Goal: Task Accomplishment & Management: Use online tool/utility

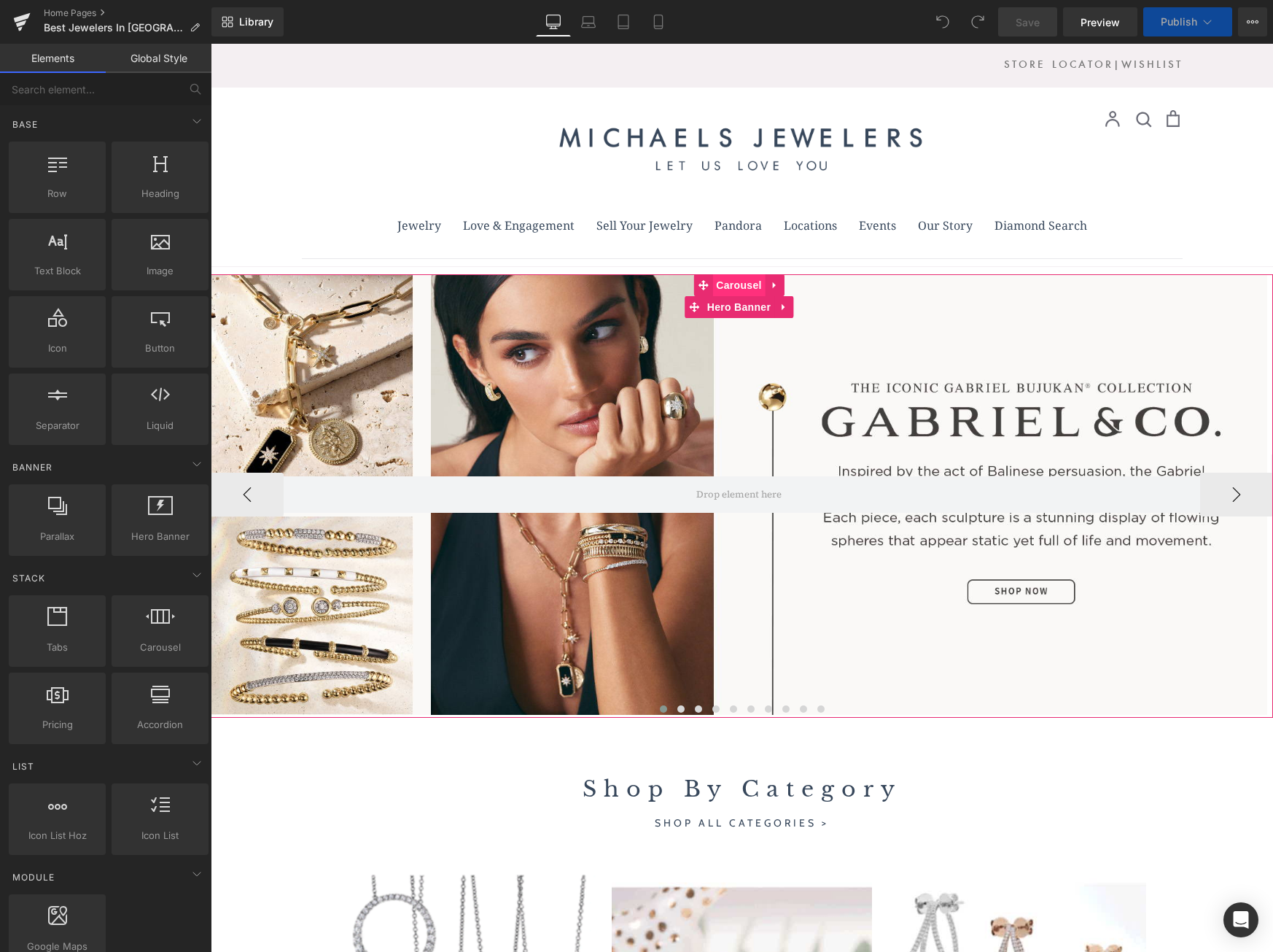
click at [748, 283] on span "Carousel" at bounding box center [738, 285] width 52 height 22
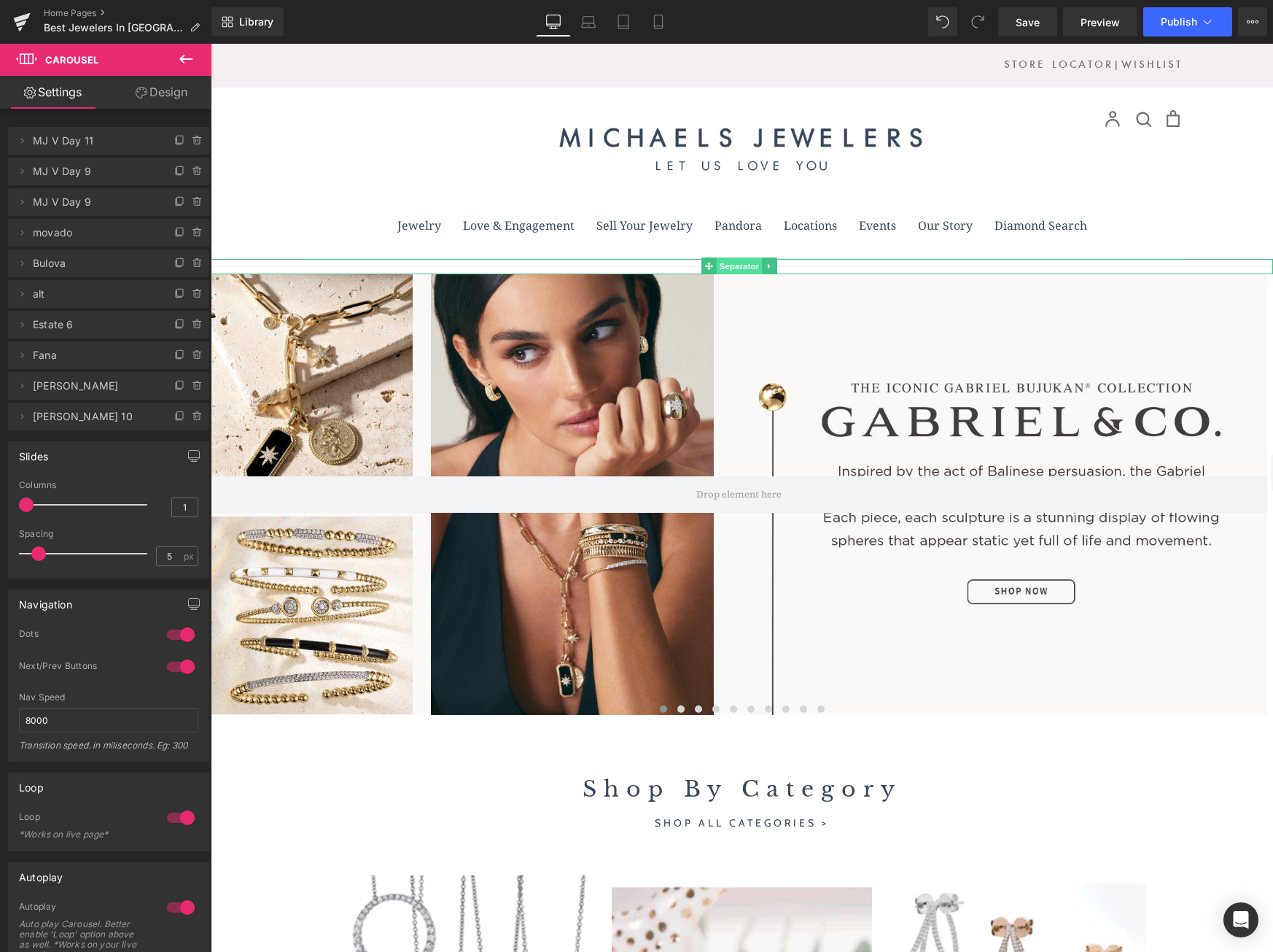
scroll to position [4, 0]
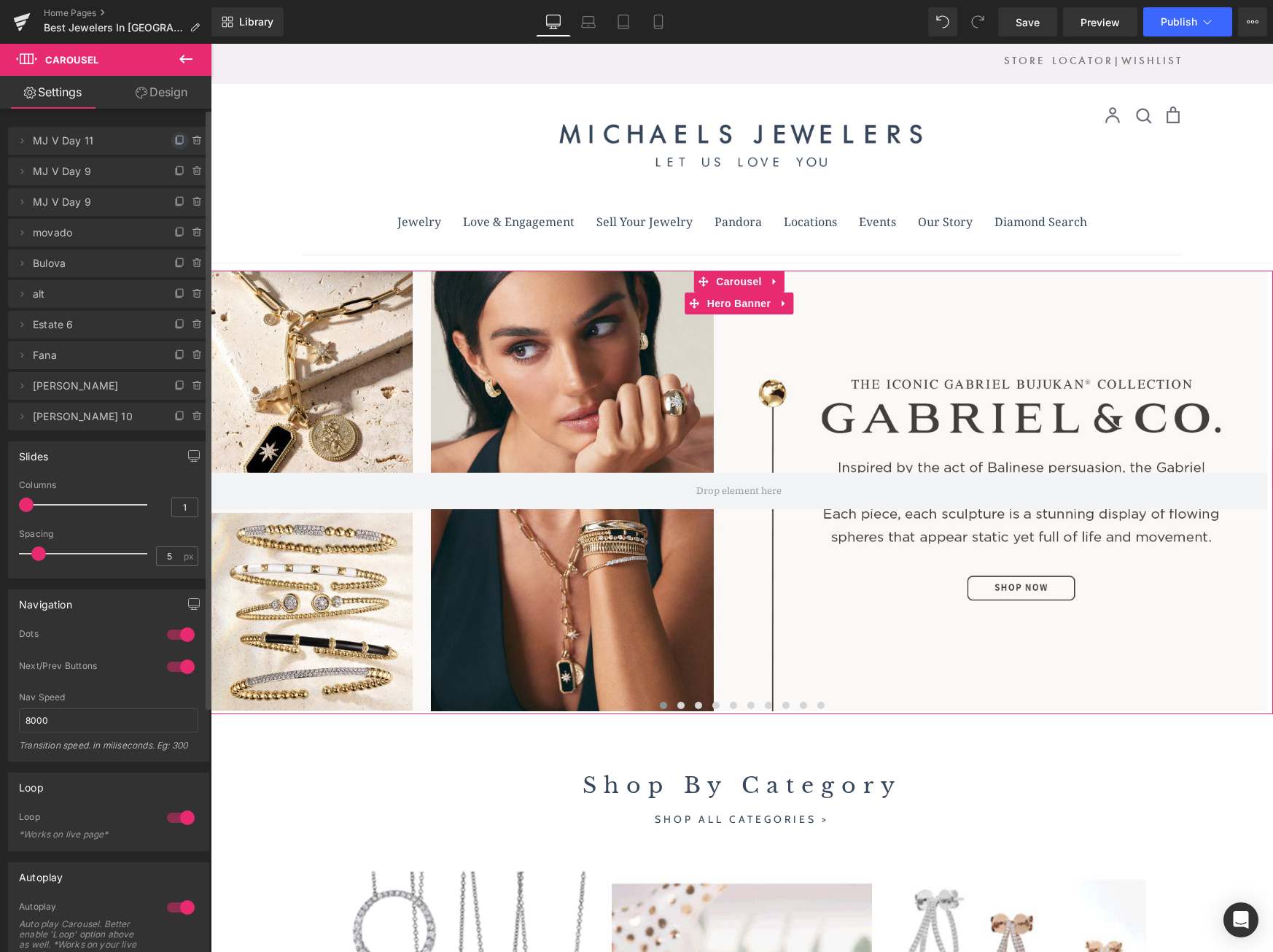
click at [174, 137] on icon at bounding box center [180, 140] width 12 height 12
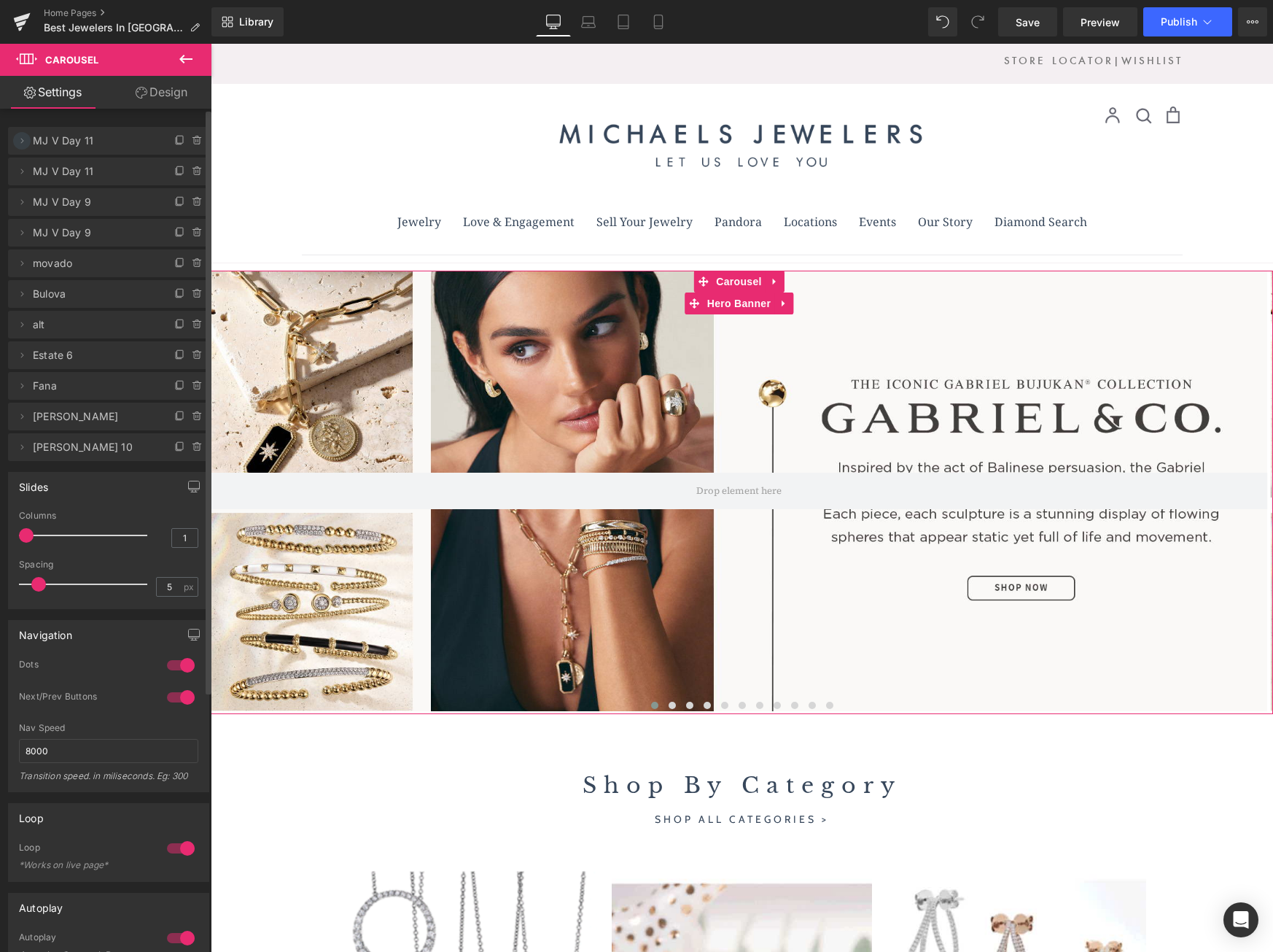
click at [19, 138] on icon at bounding box center [22, 140] width 12 height 12
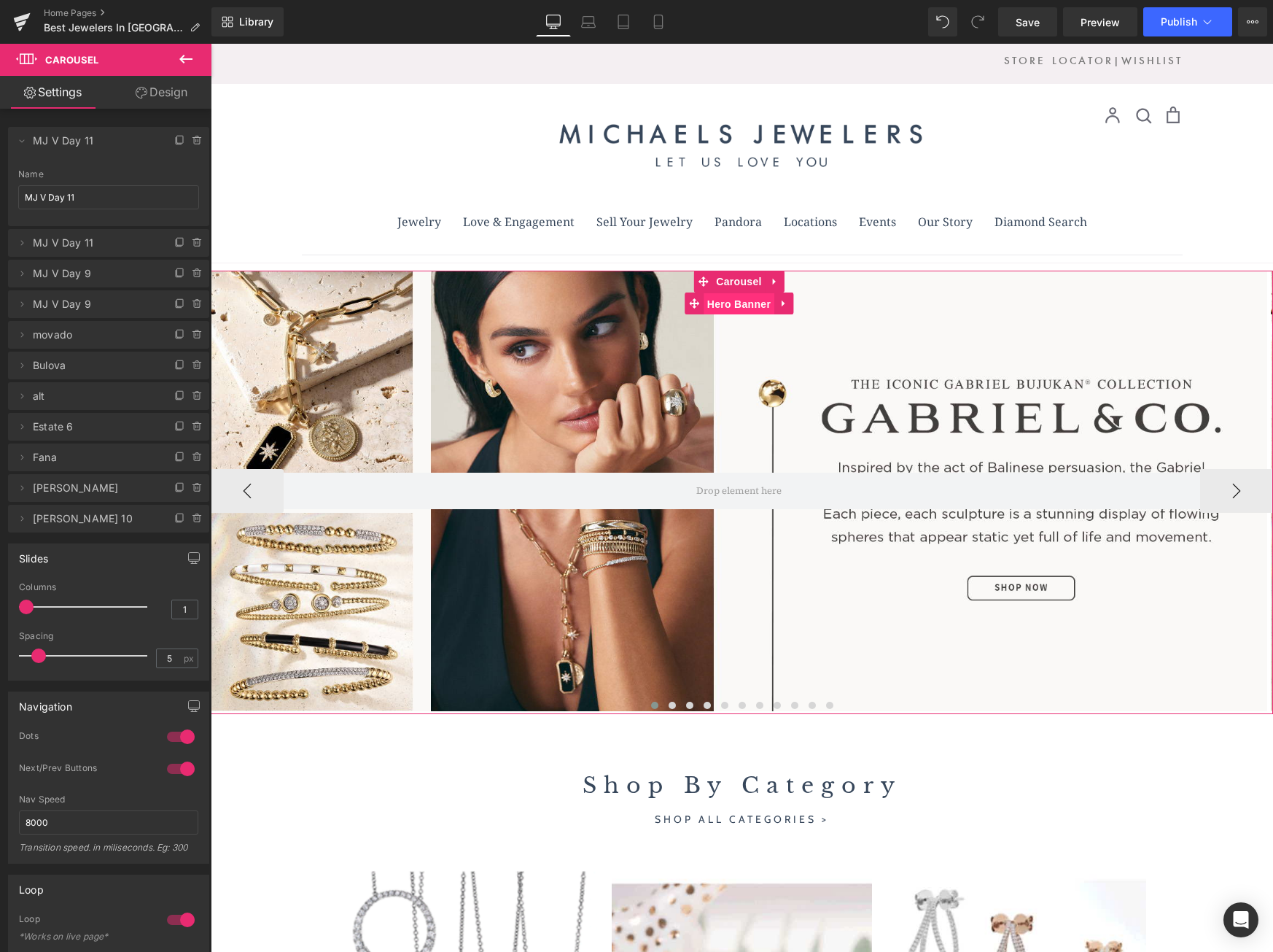
click at [747, 306] on span "Hero Banner" at bounding box center [739, 304] width 71 height 22
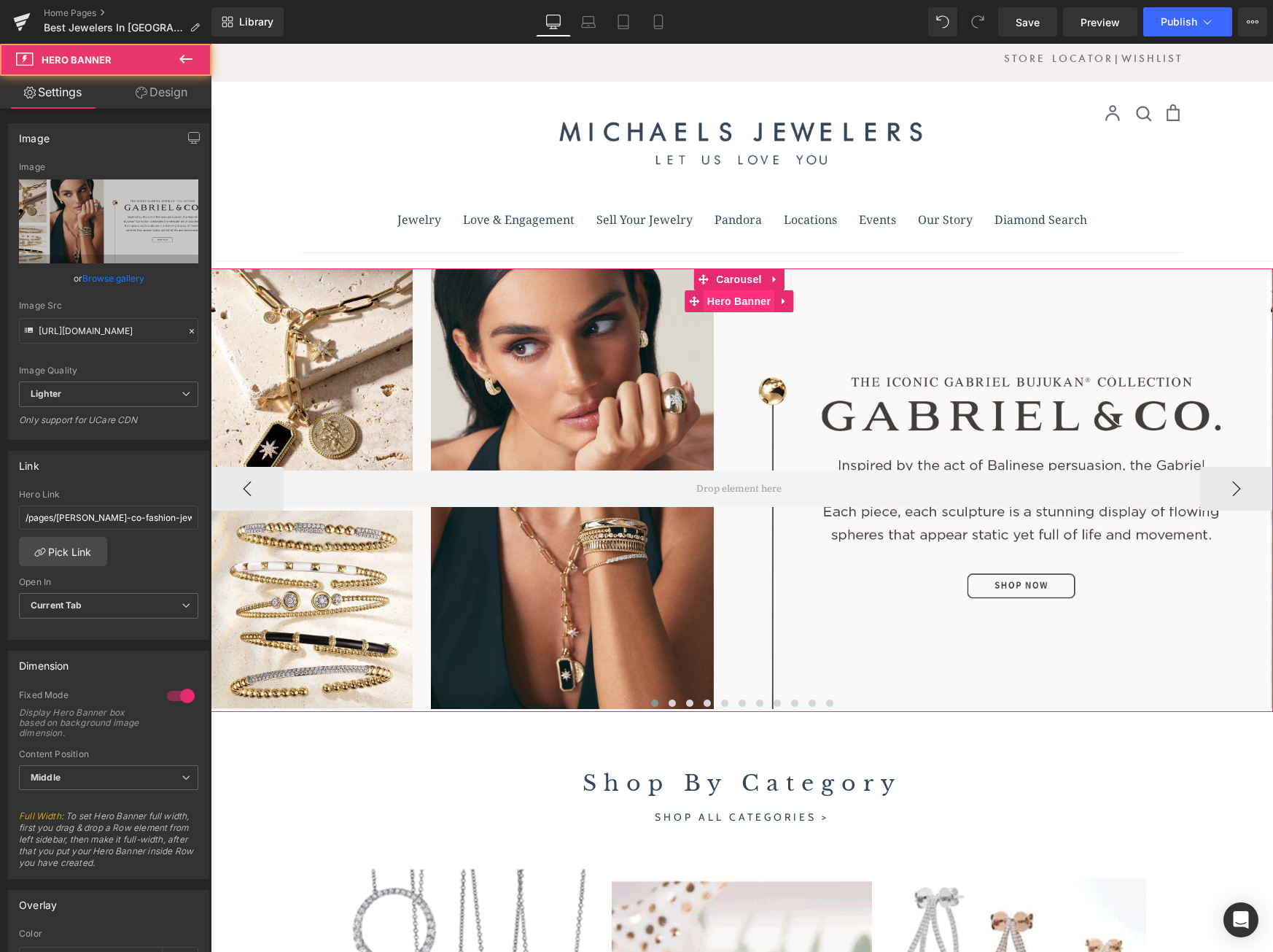
scroll to position [7, 0]
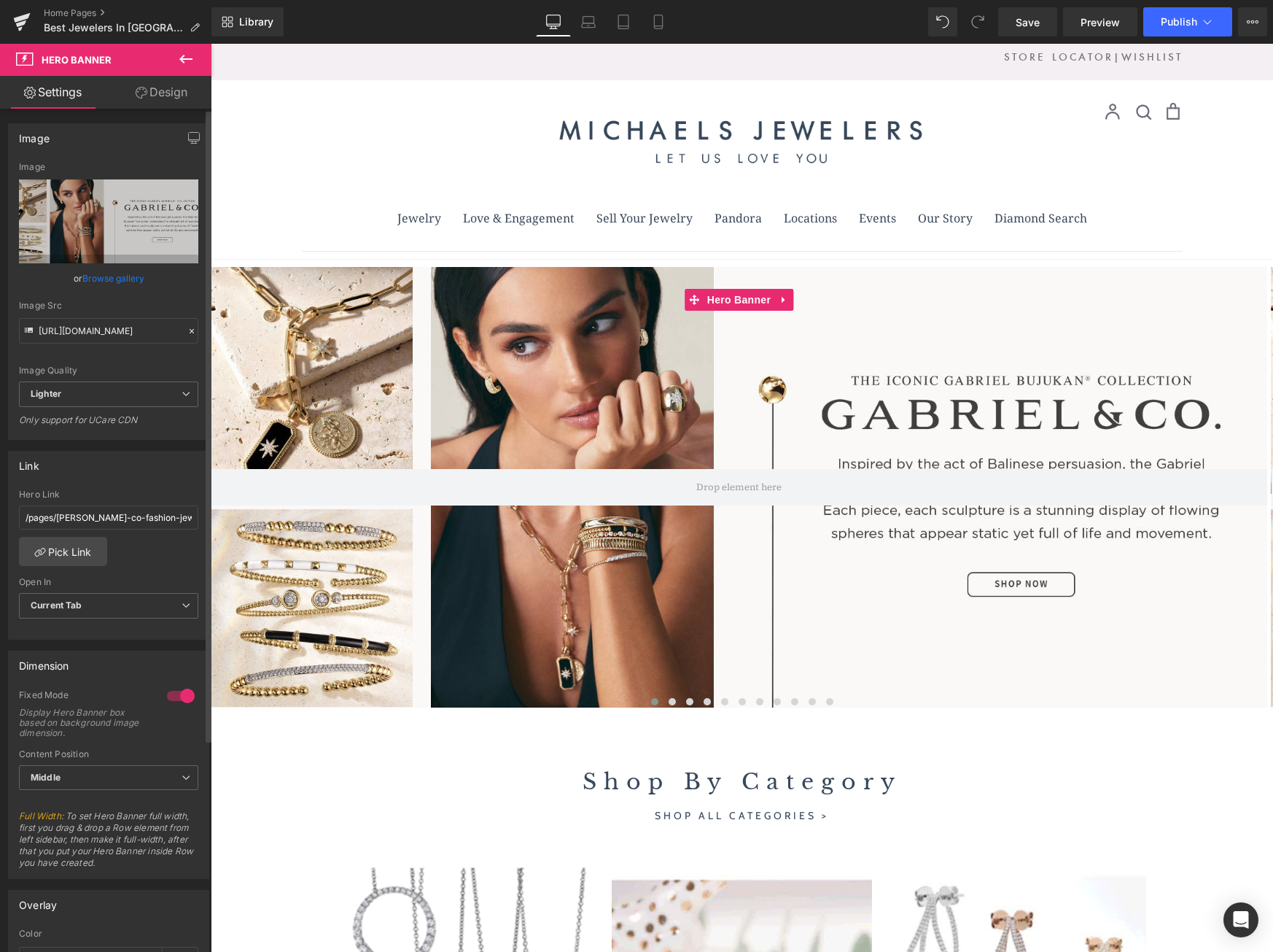
click at [95, 278] on link "Browse gallery" at bounding box center [114, 279] width 62 height 26
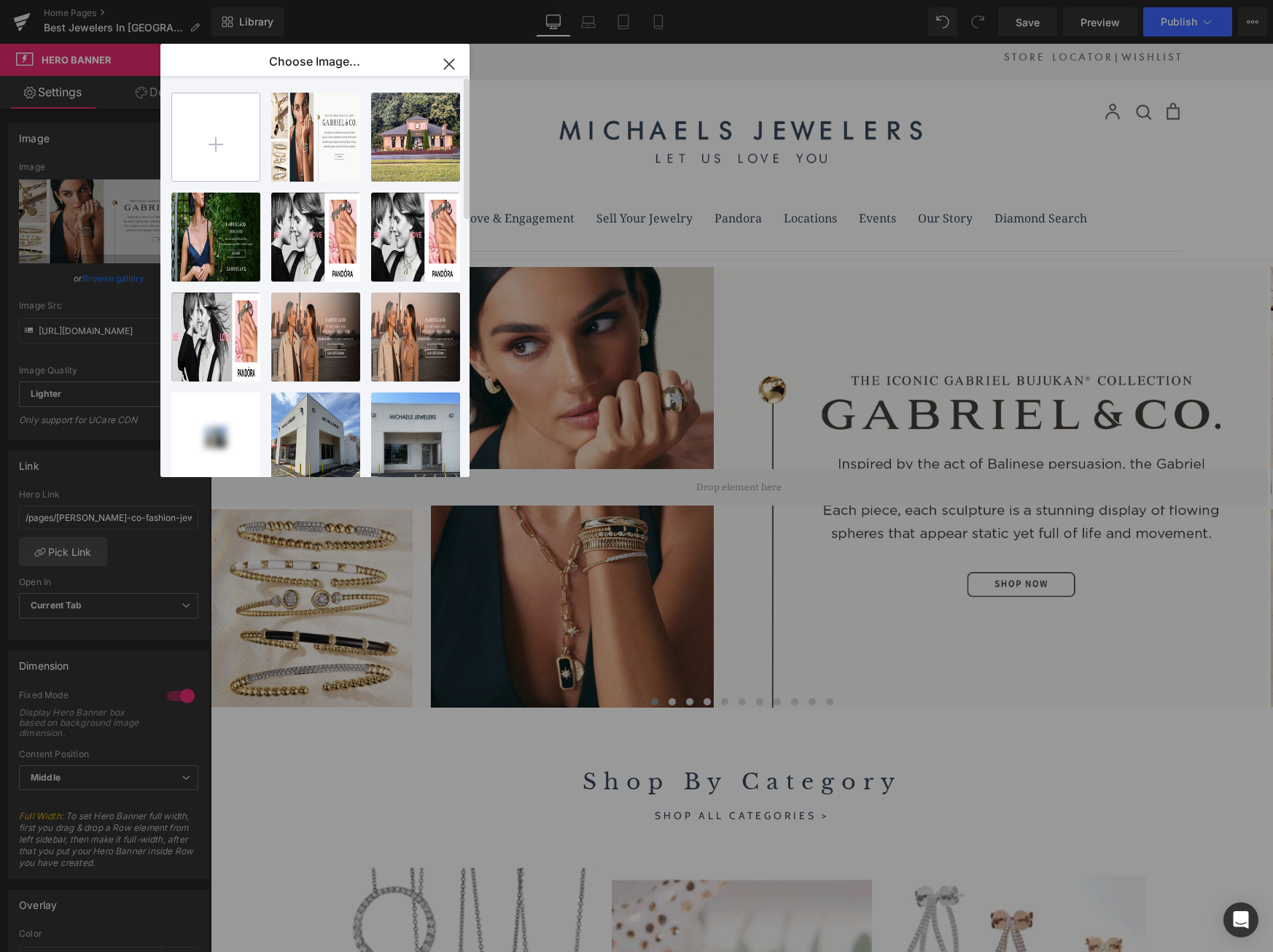
click at [213, 136] on input "file" at bounding box center [215, 137] width 87 height 87
type input "C:\fakepath\NewAddAPearlBanner.png"
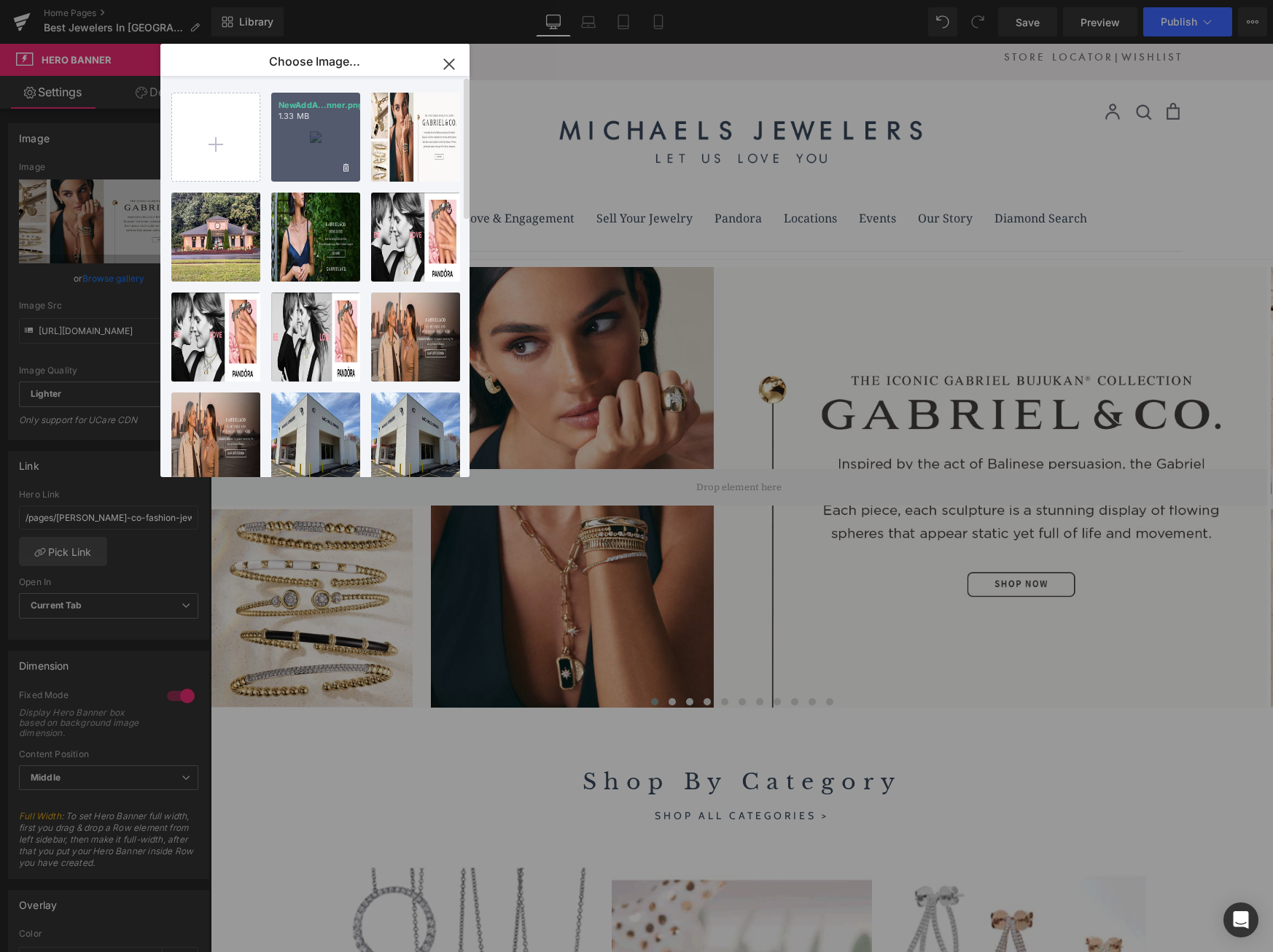
click at [307, 140] on div "NewAddA...nner.png 1.33 MB" at bounding box center [315, 137] width 89 height 89
type input "[URL][DOMAIN_NAME]"
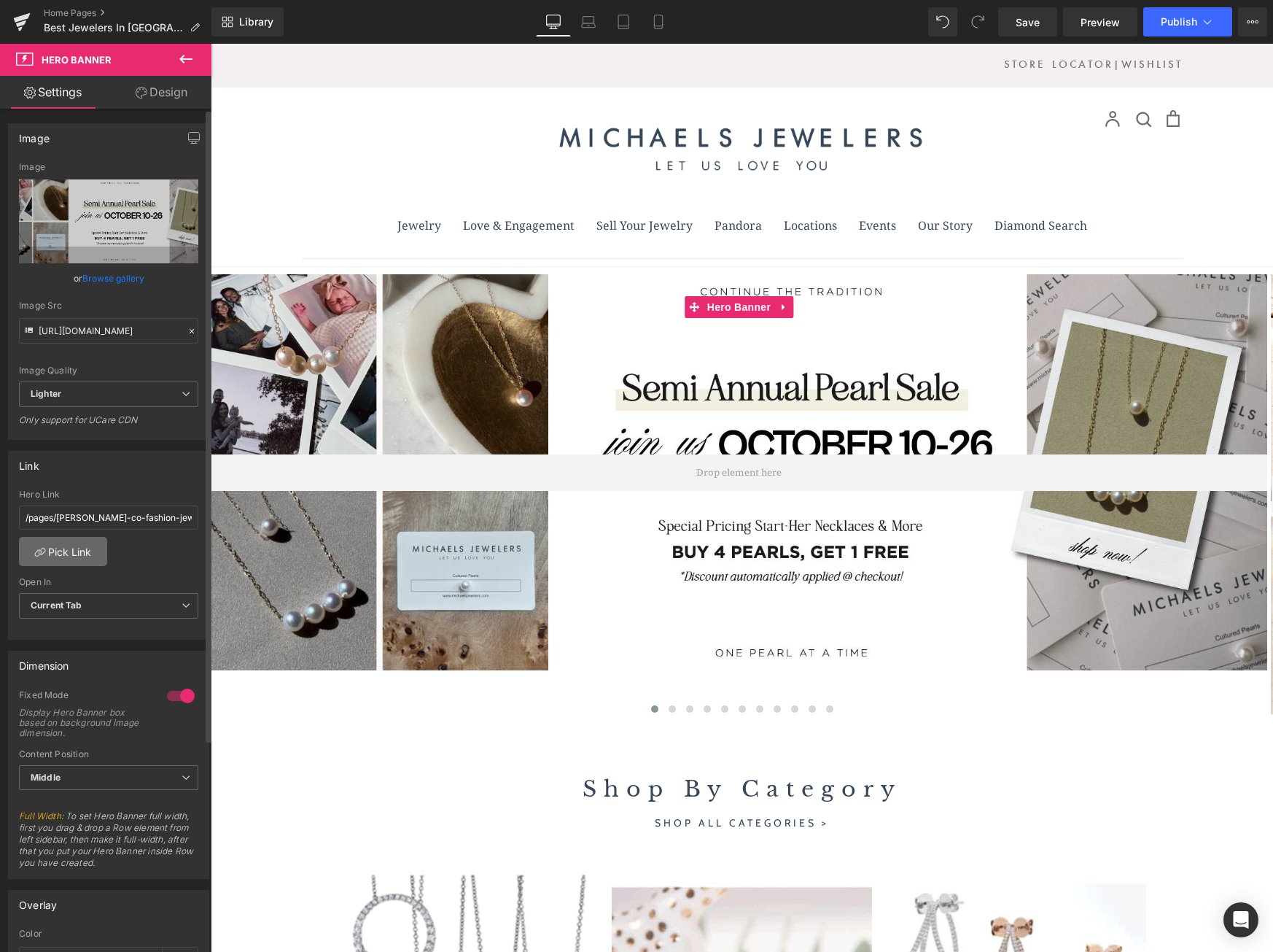
click at [62, 552] on link "Pick Link" at bounding box center [63, 552] width 88 height 29
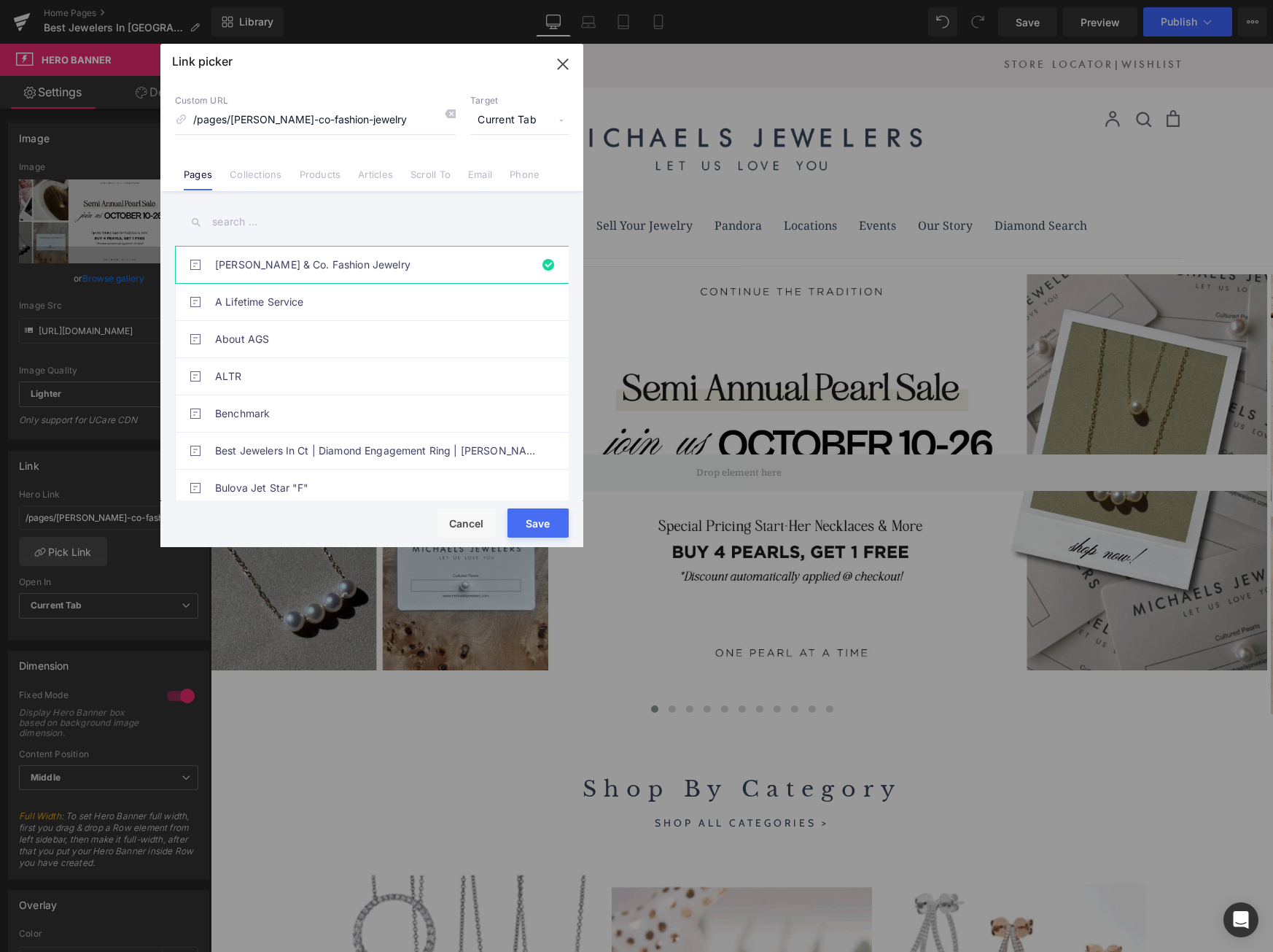
click at [243, 217] on input "text" at bounding box center [372, 222] width 394 height 33
click at [256, 181] on link "Collections" at bounding box center [256, 180] width 52 height 22
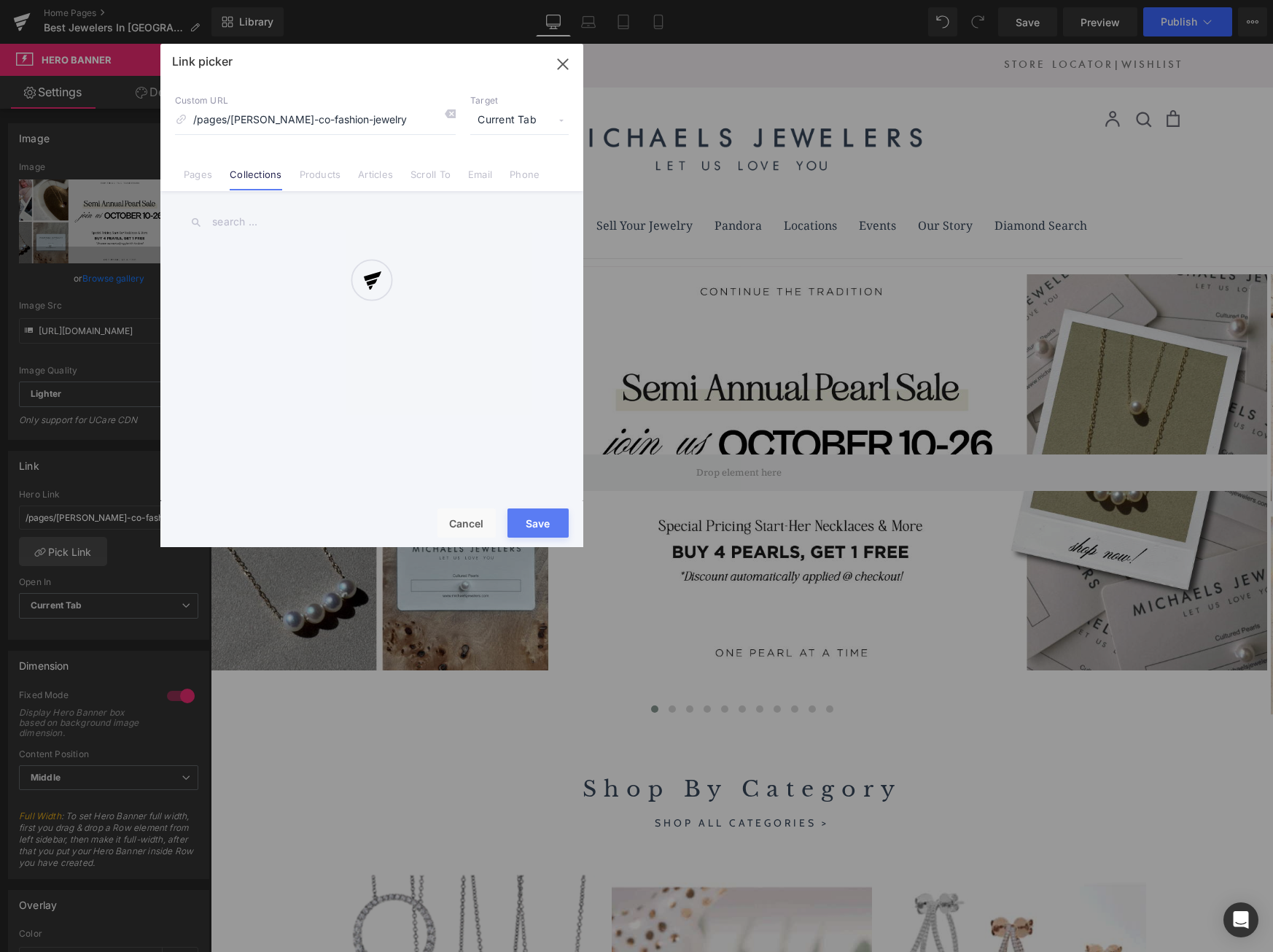
click at [238, 220] on div at bounding box center [372, 295] width 423 height 503
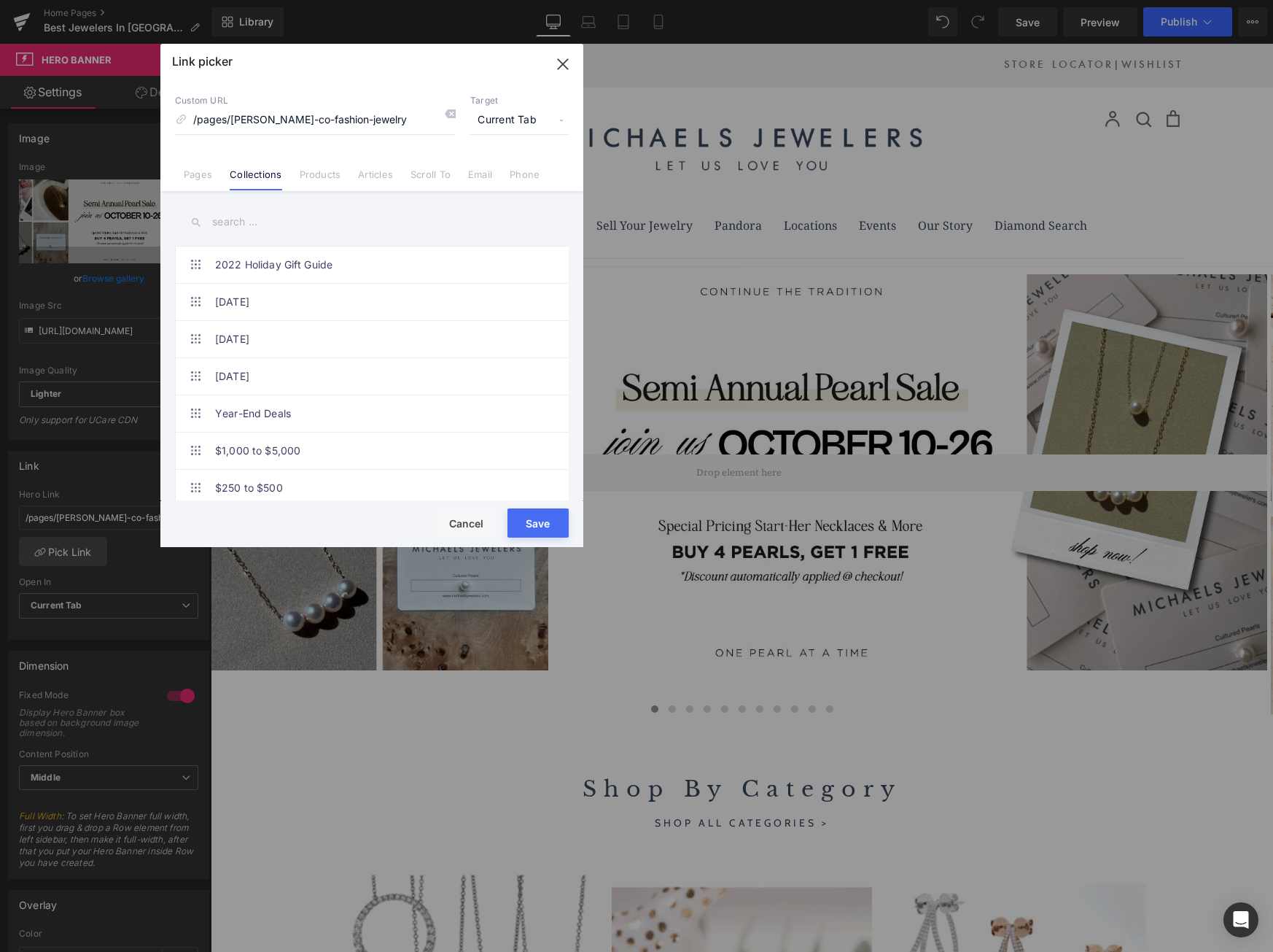
click at [238, 220] on input "text" at bounding box center [372, 222] width 394 height 33
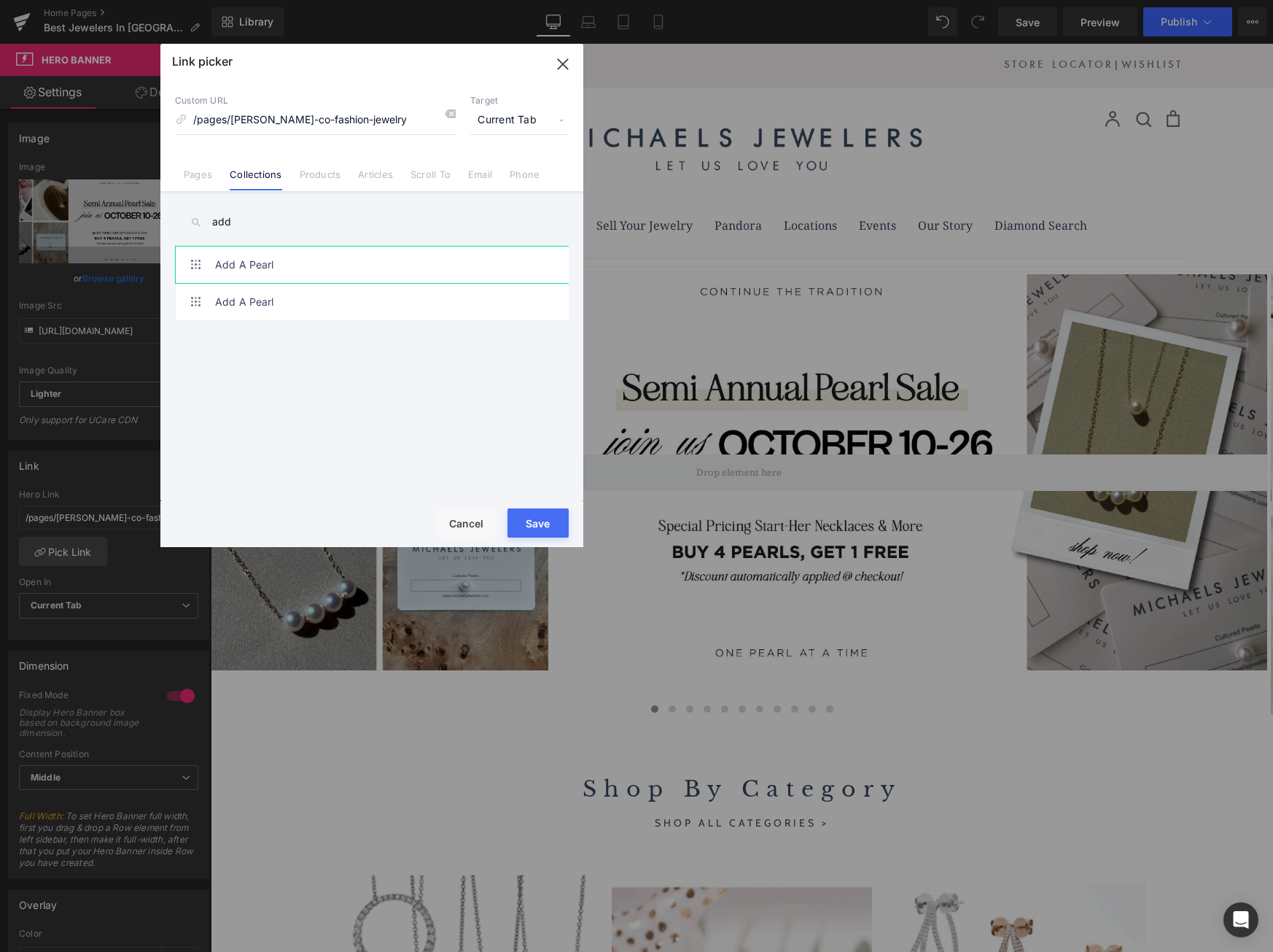
type input "add"
click at [268, 259] on link "Add A Pearl" at bounding box center [376, 265] width 321 height 37
click at [266, 295] on link "Add A Pearl" at bounding box center [376, 302] width 321 height 37
type input "/collections/necklace-style-add-a-pearl"
click at [532, 526] on button "Save" at bounding box center [538, 523] width 61 height 29
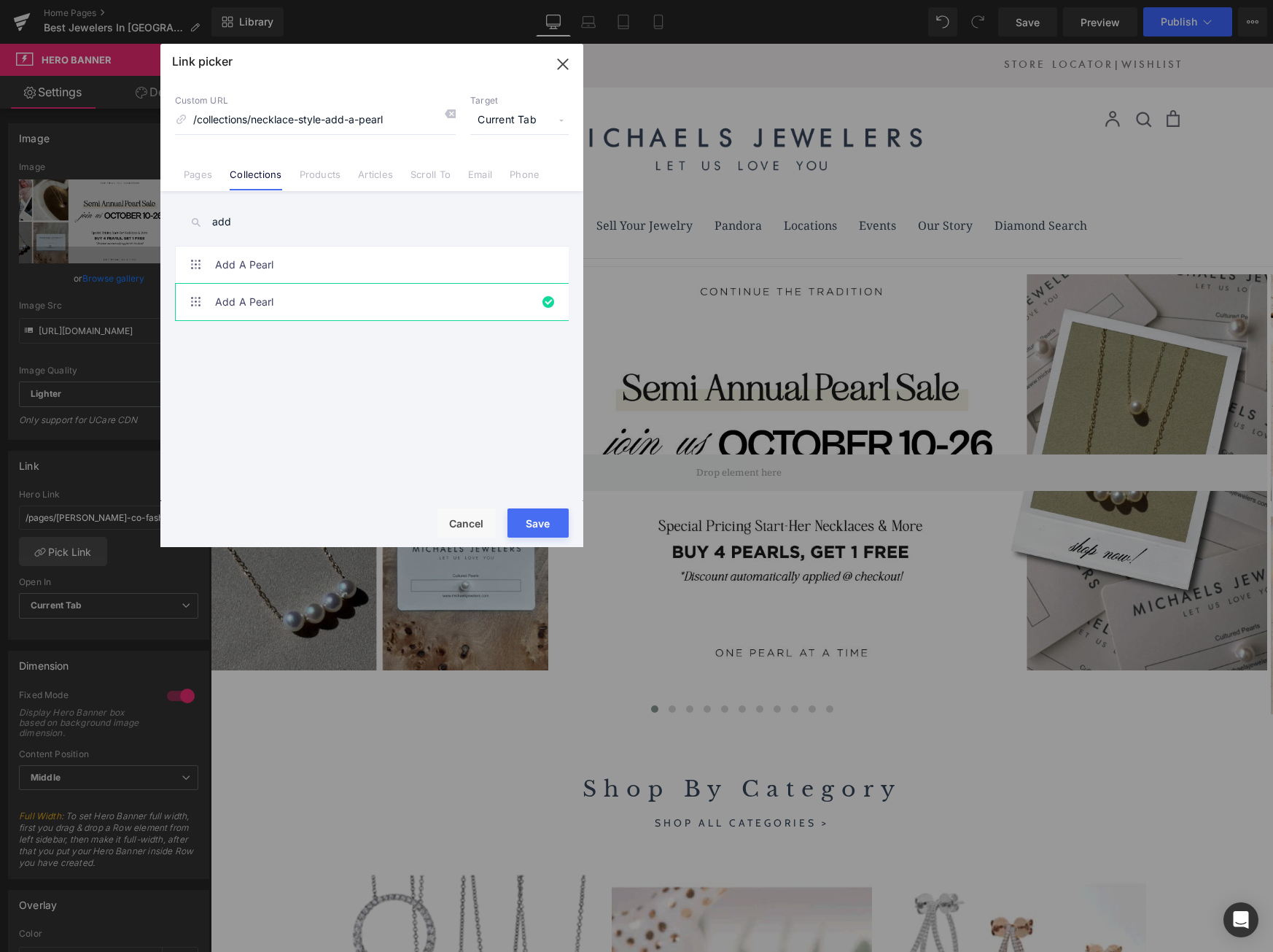
type input "/collections/necklace-style-add-a-pearl"
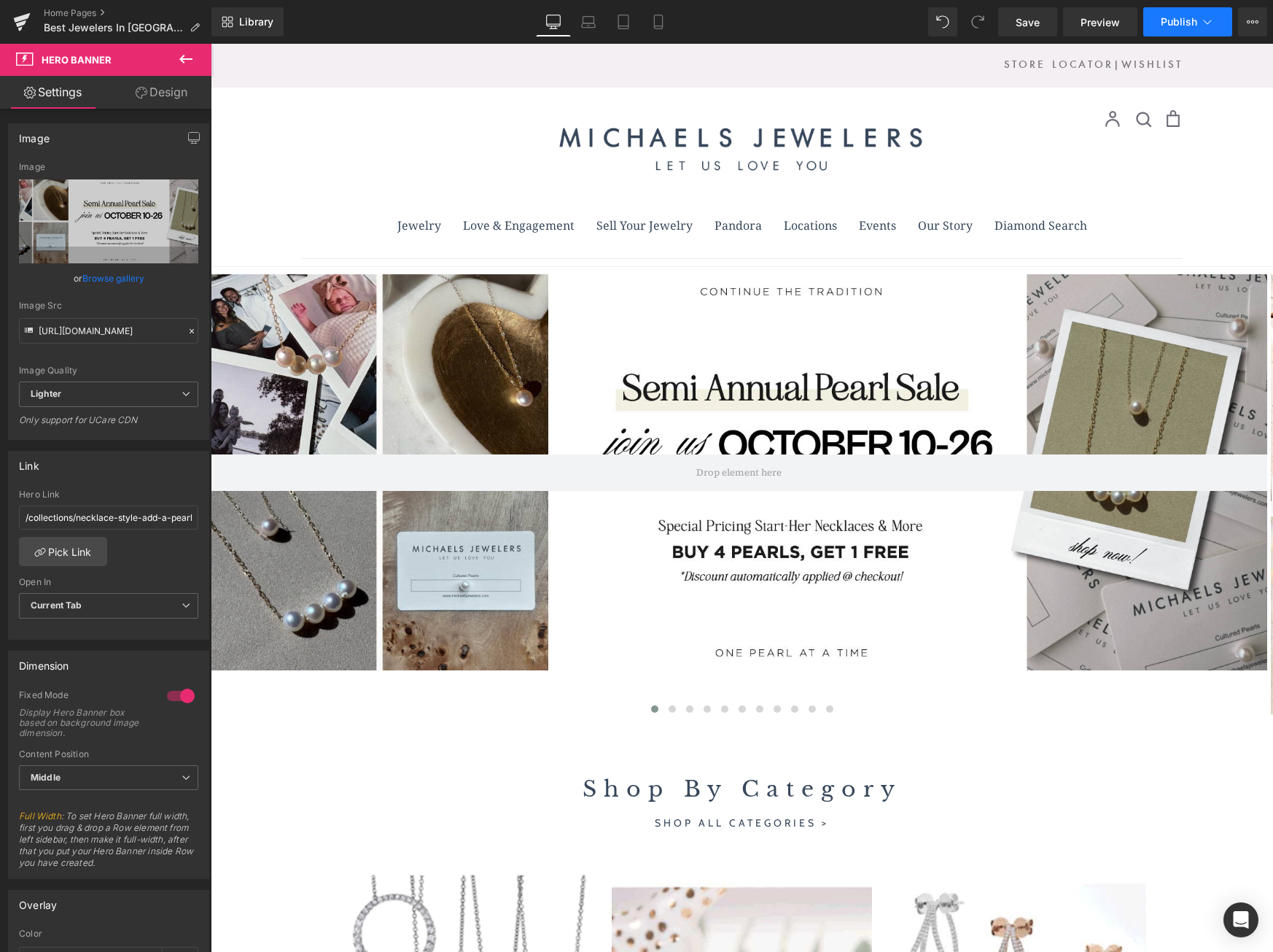
click at [1183, 10] on button "Publish" at bounding box center [1188, 22] width 89 height 29
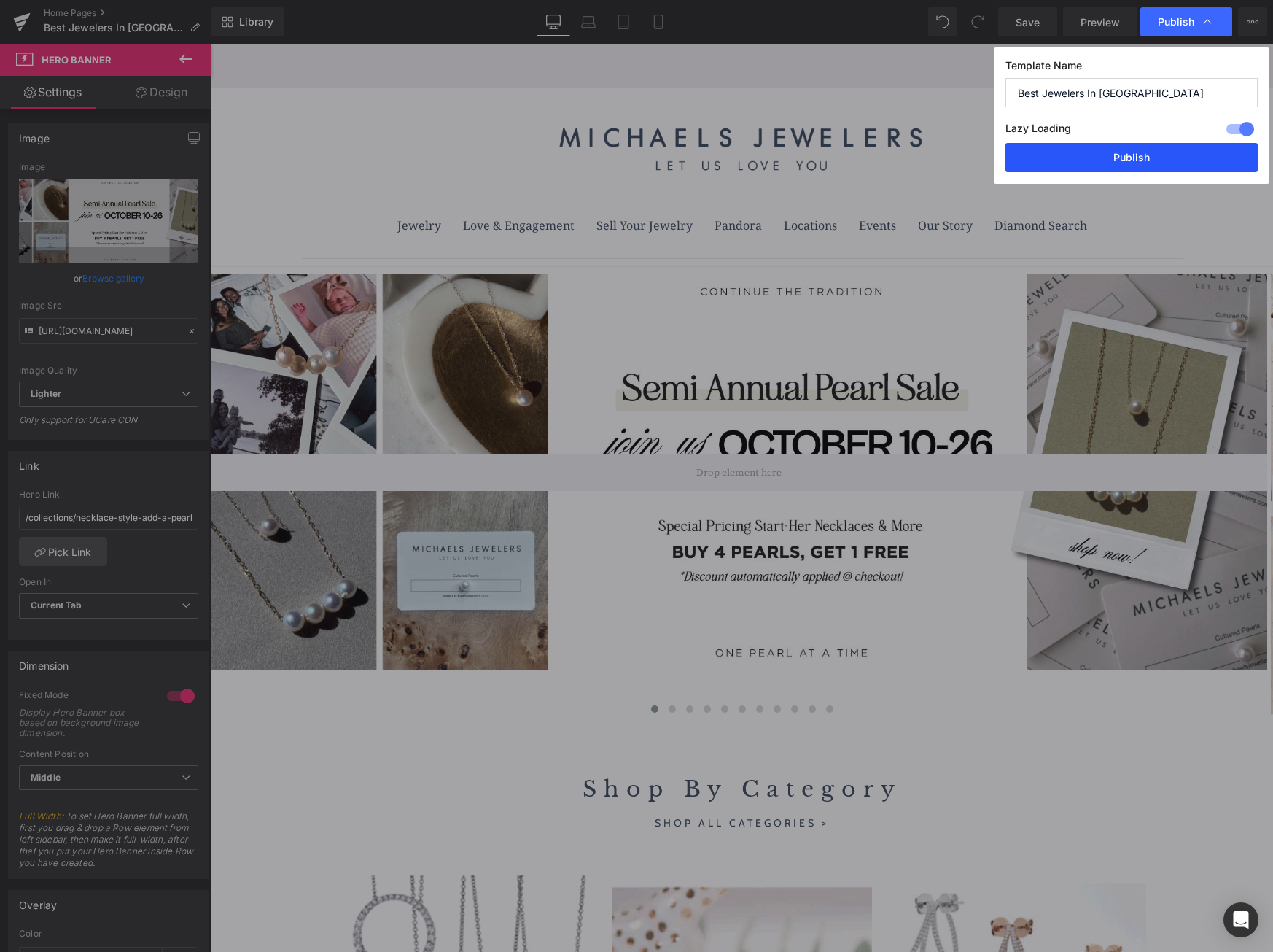
drag, startPoint x: 1134, startPoint y: 157, endPoint x: 921, endPoint y: 113, distance: 217.5
click at [1134, 157] on button "Publish" at bounding box center [1131, 158] width 252 height 29
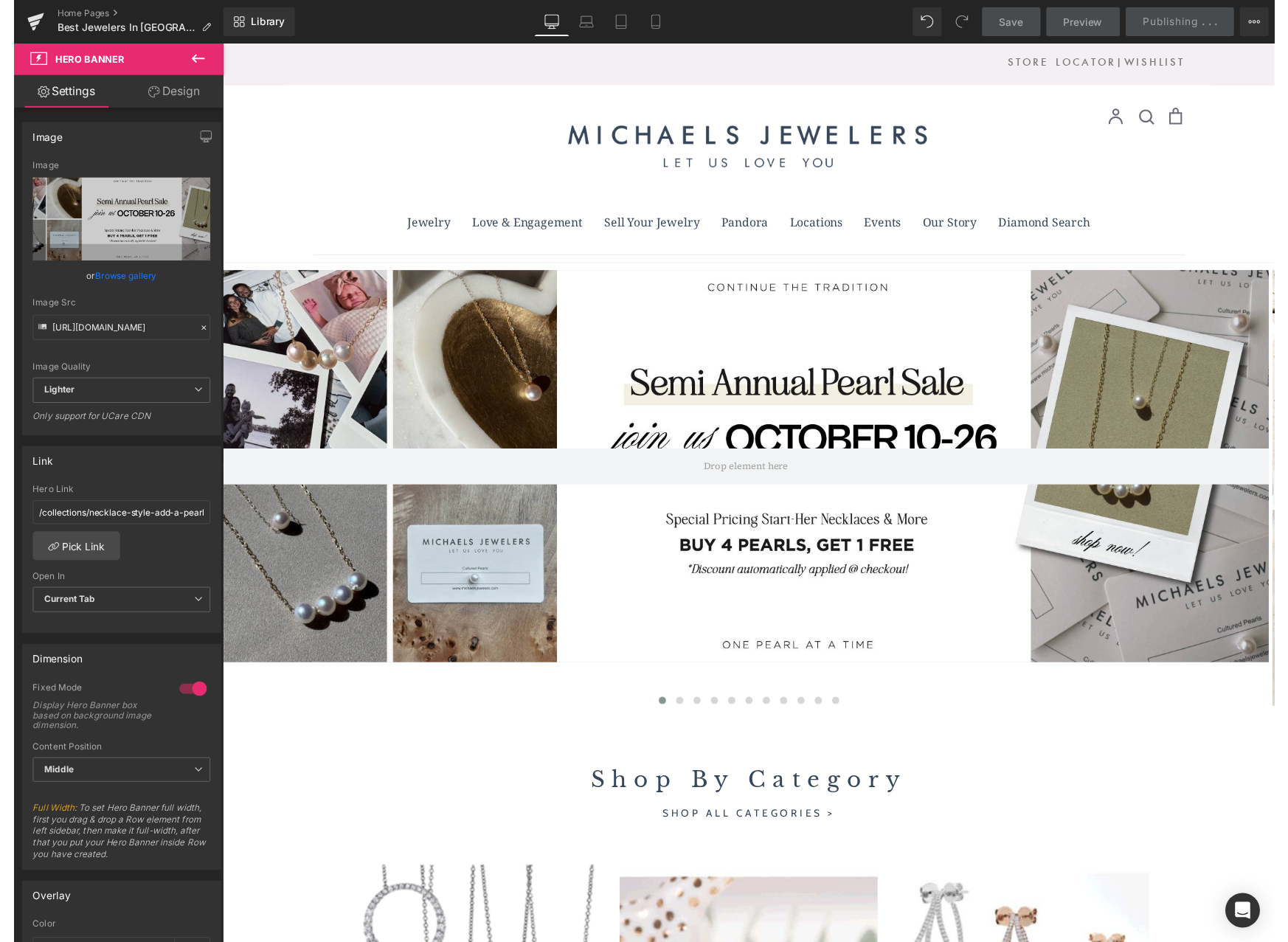
scroll to position [6, 0]
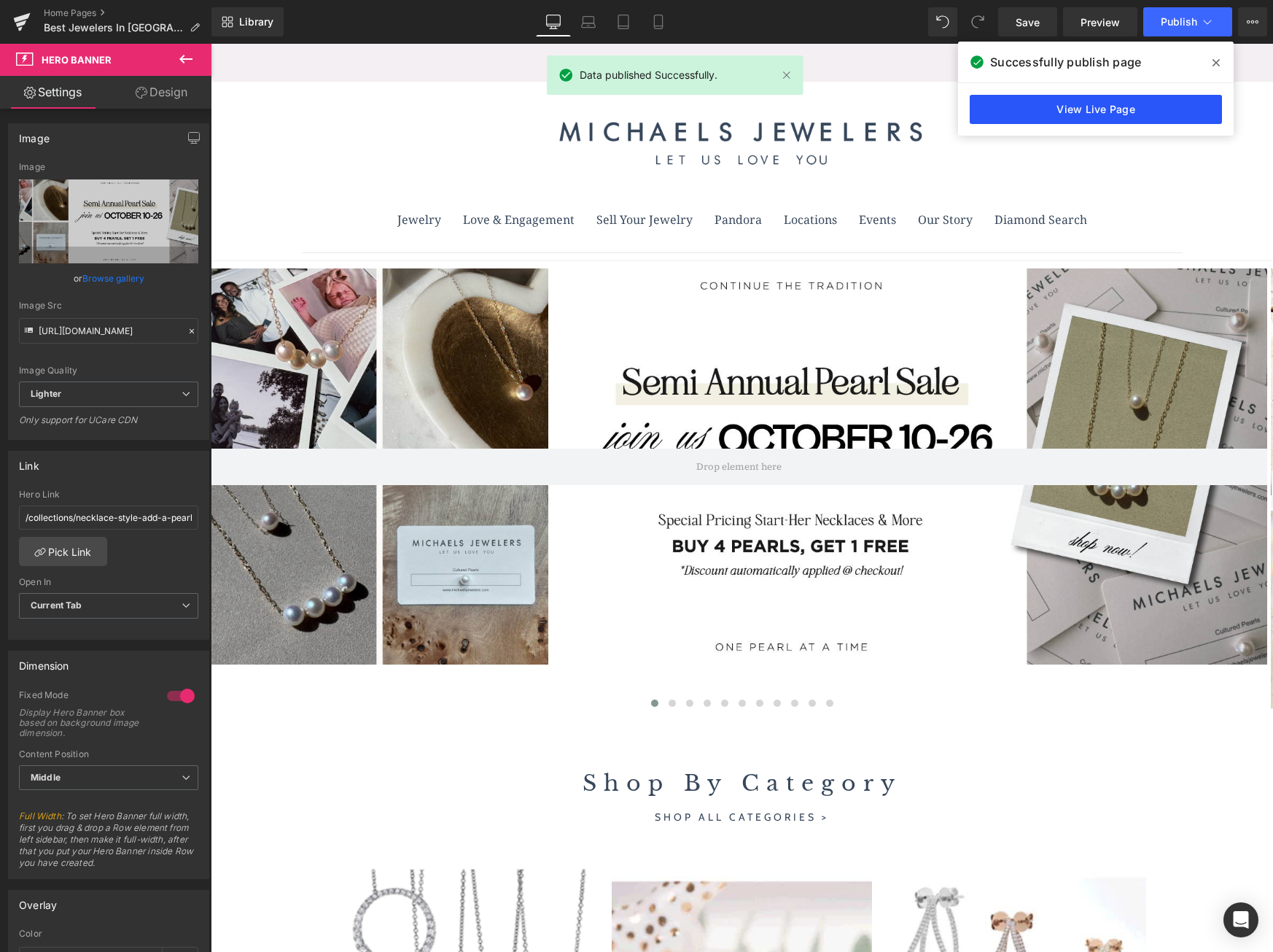
click at [1120, 109] on link "View Live Page" at bounding box center [1095, 109] width 252 height 29
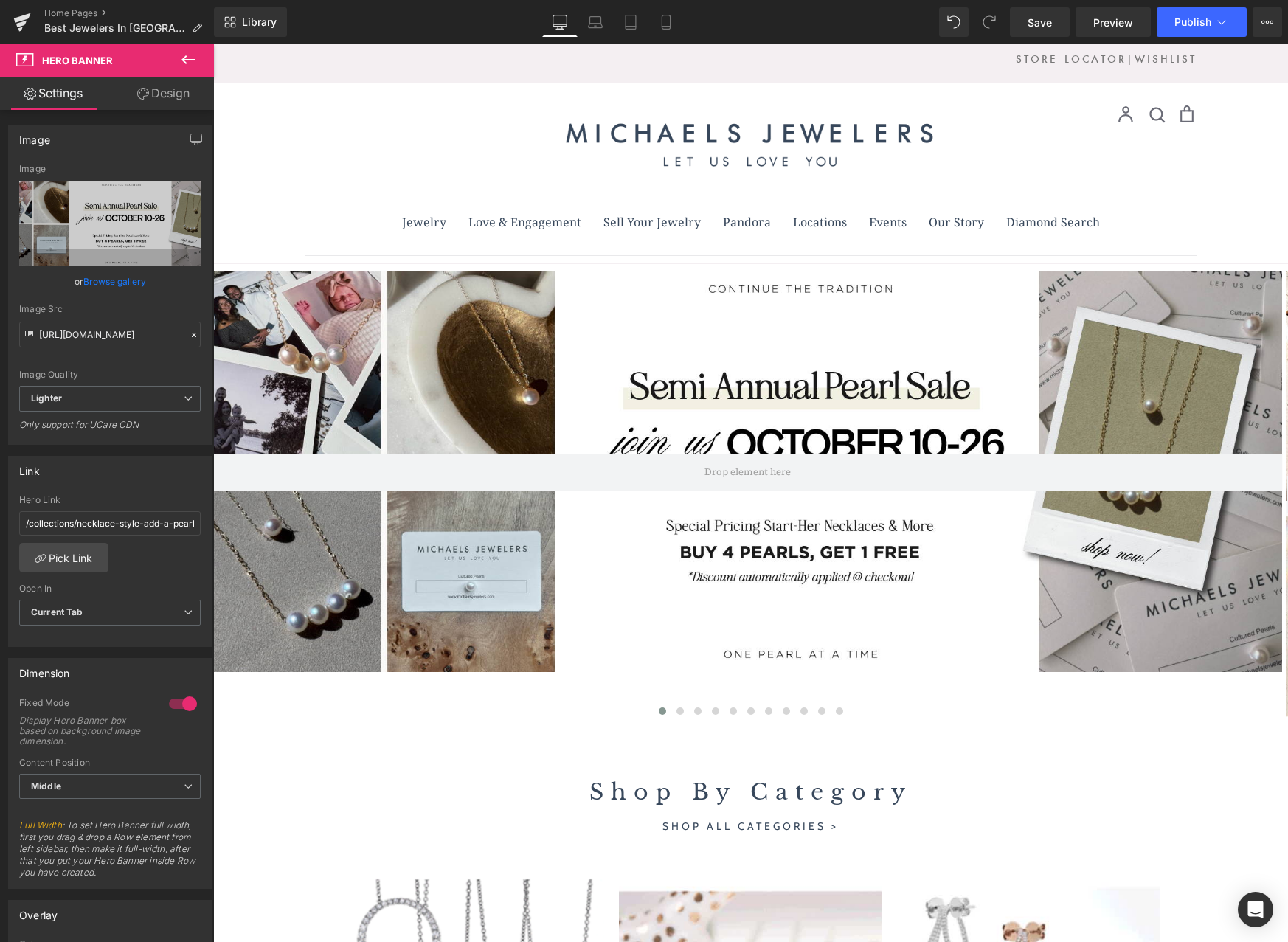
click at [185, 57] on icon at bounding box center [188, 60] width 13 height 9
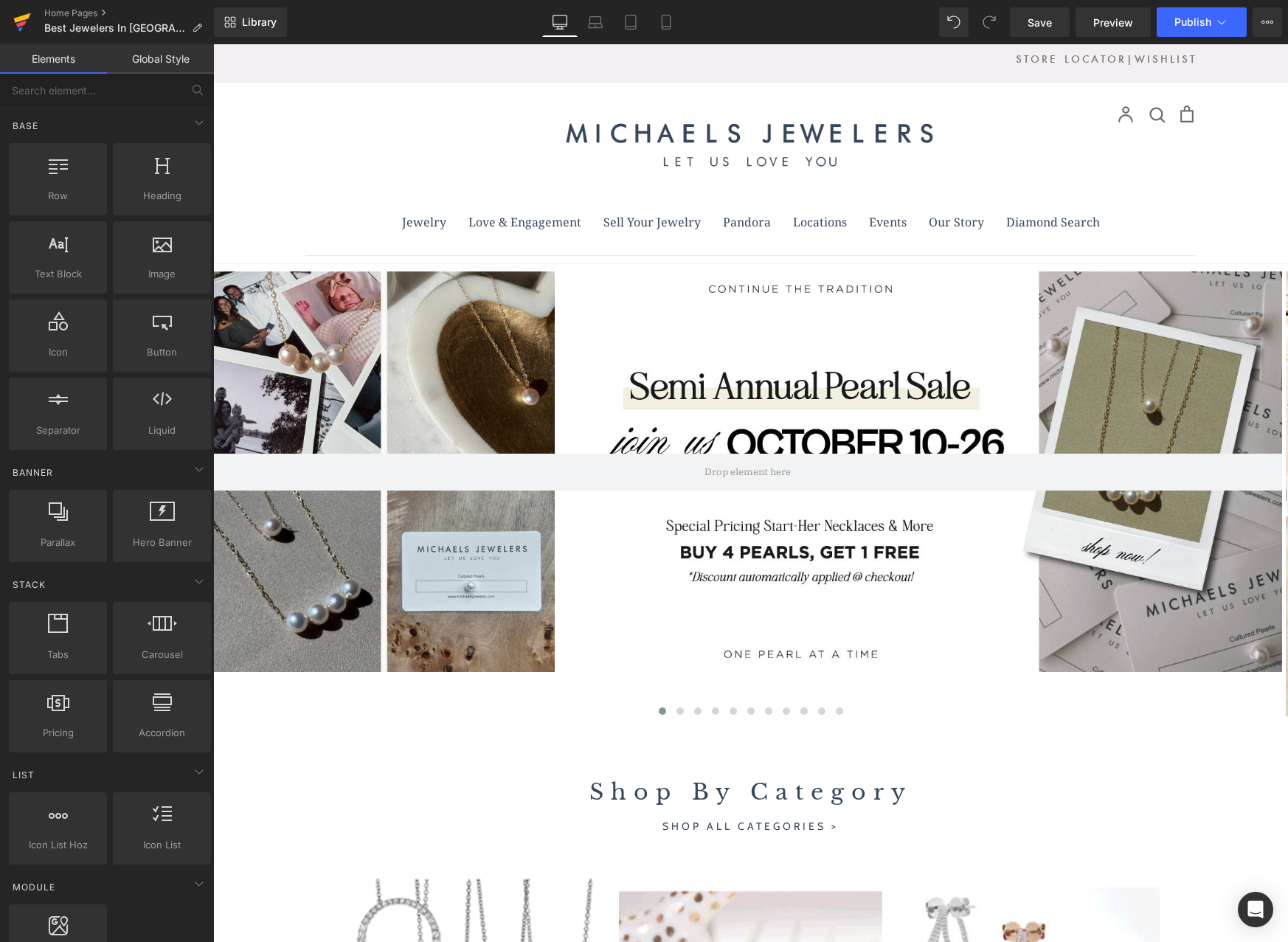
click at [22, 24] on icon at bounding box center [21, 23] width 10 height 6
